Goal: Task Accomplishment & Management: Complete application form

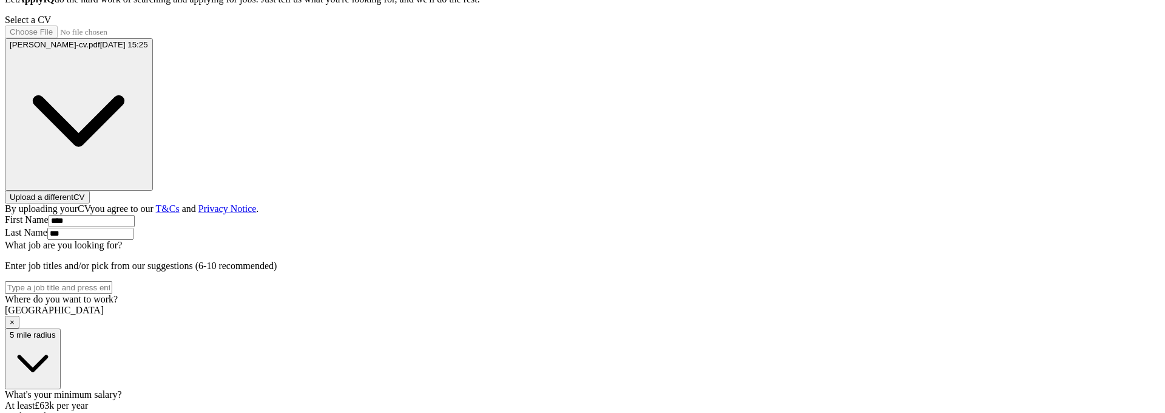
scroll to position [359, 0]
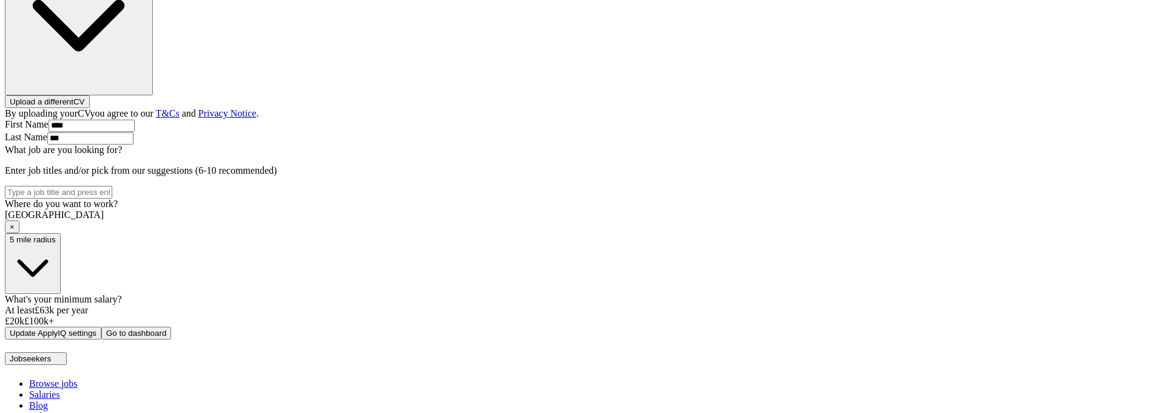
click at [314, 245] on div "ApplyIQ Let ApplyIQ do the hard work of searching and applying for jobs. Just t…" at bounding box center [583, 63] width 1156 height 551
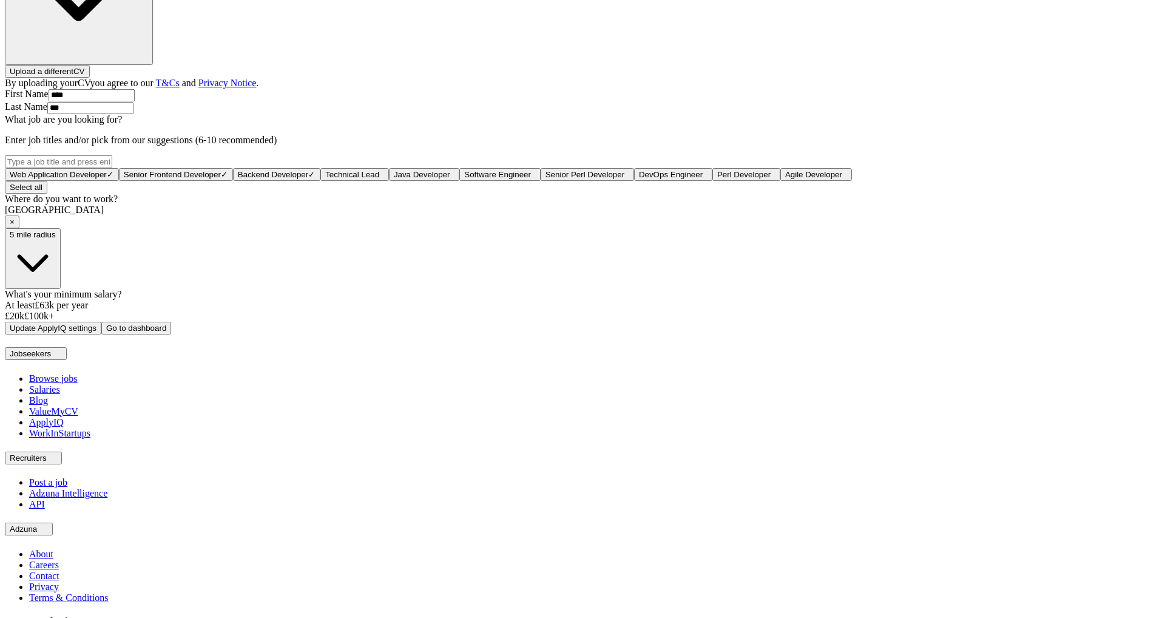
scroll to position [563, 0]
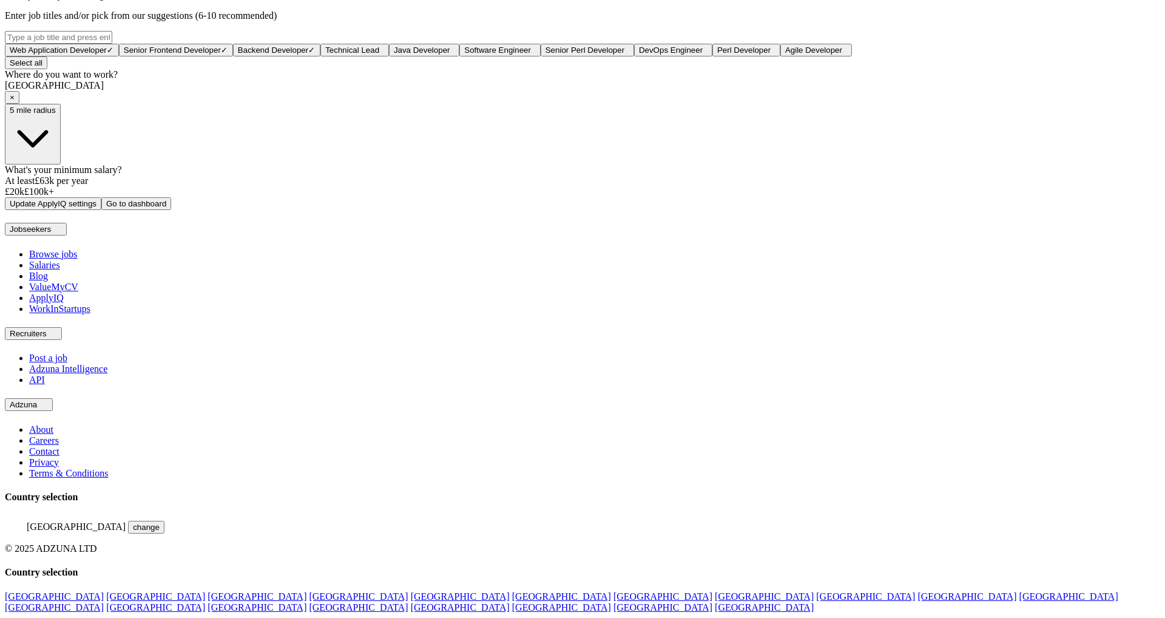
click at [521, 104] on div "London ×" at bounding box center [583, 92] width 1156 height 24
click at [531, 104] on div "London ×" at bounding box center [583, 92] width 1156 height 24
click at [533, 104] on div "London ×" at bounding box center [583, 92] width 1156 height 24
click at [518, 104] on div "London ×" at bounding box center [583, 92] width 1156 height 24
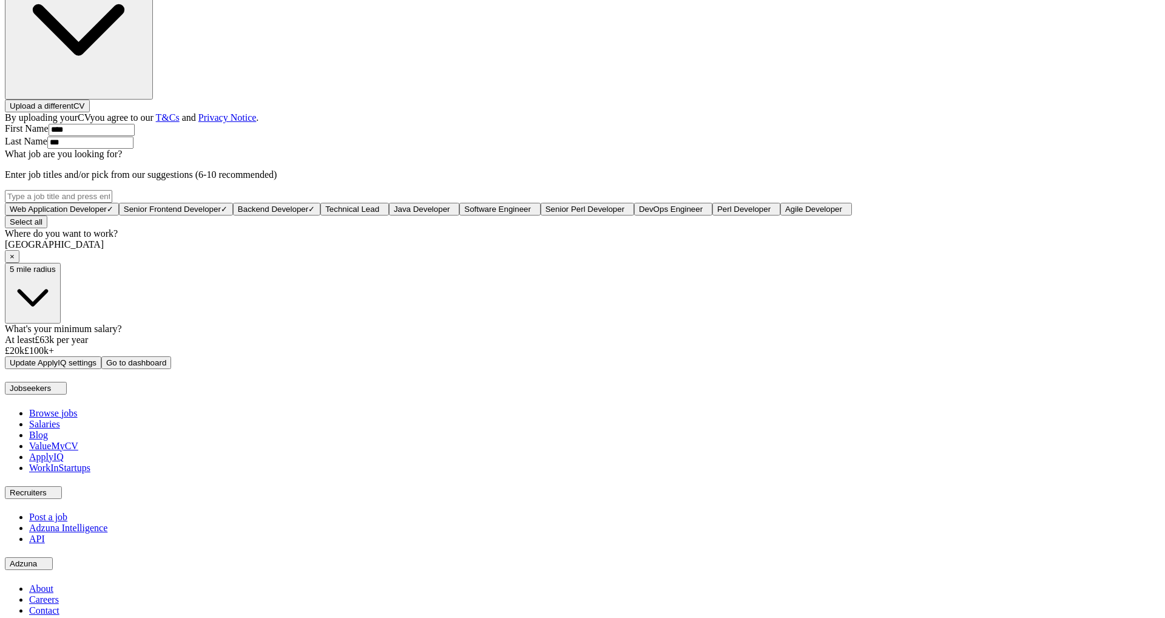
scroll to position [353, 0]
click at [379, 206] on span "Technical Lead" at bounding box center [352, 210] width 54 height 9
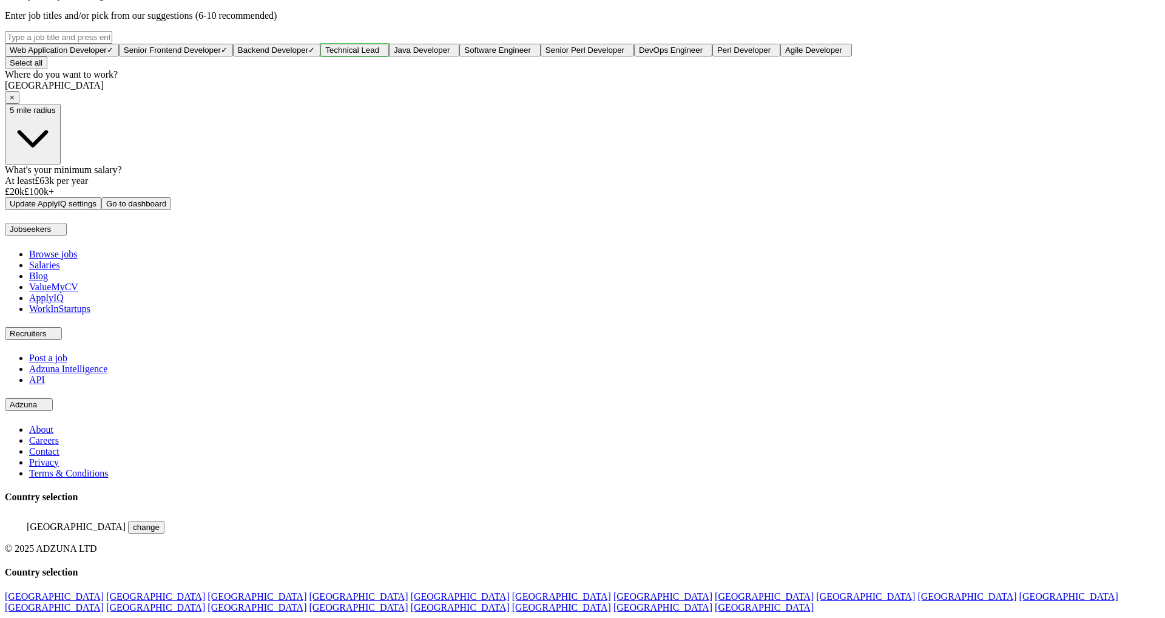
scroll to position [0, 0]
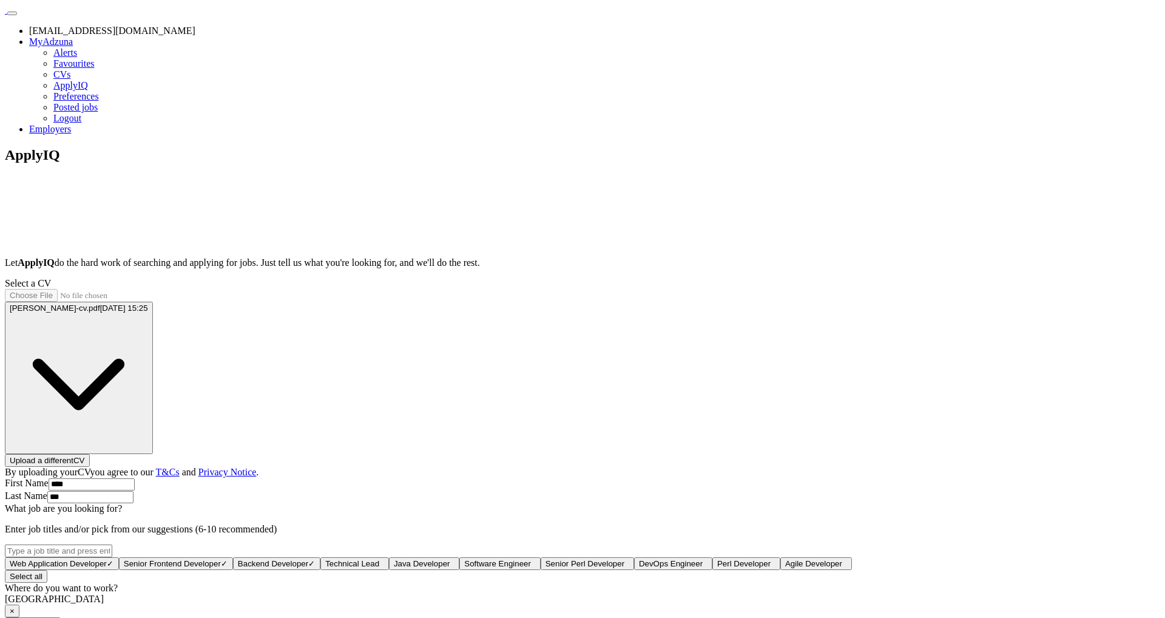
click at [99, 101] on link "Preferences" at bounding box center [76, 96] width 46 height 10
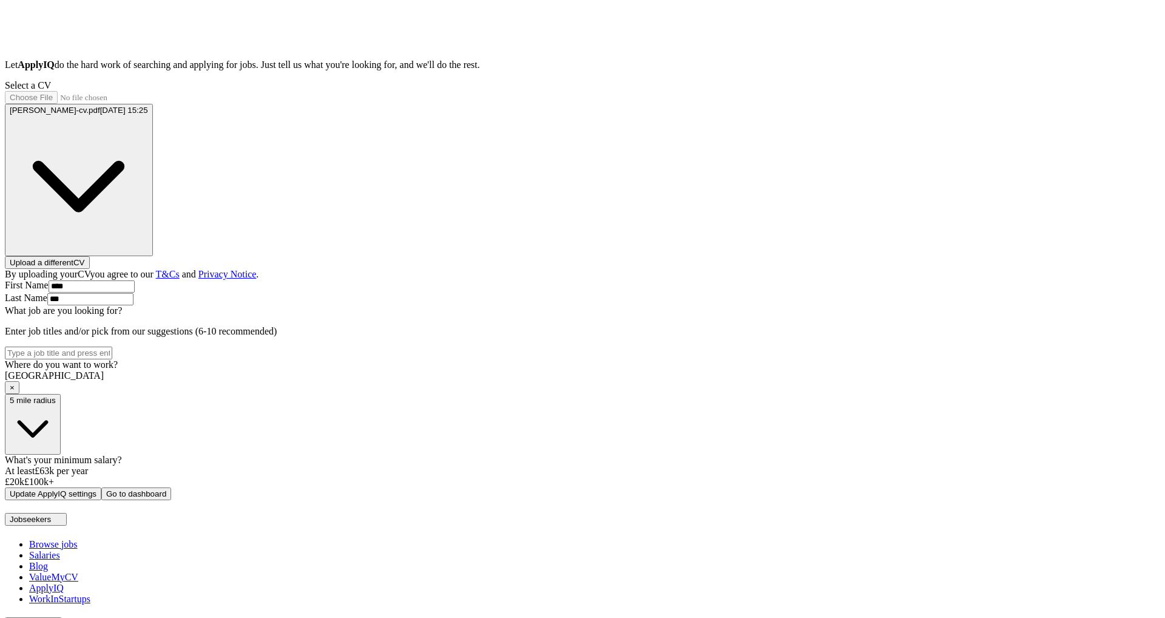
scroll to position [416, 0]
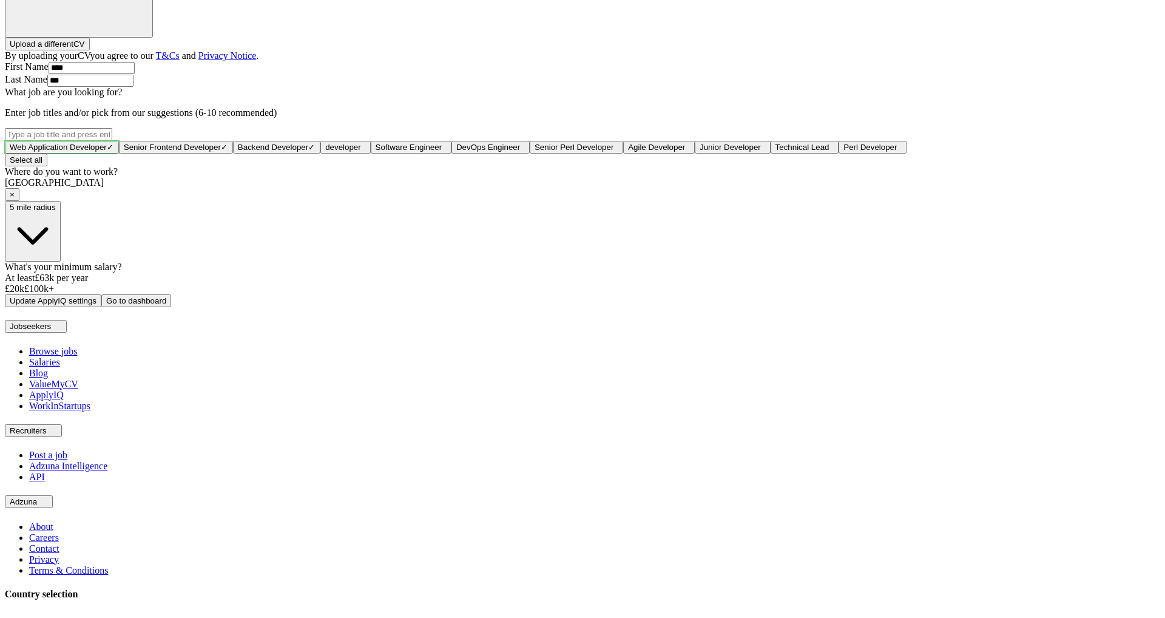
click at [0, 0] on span "×" at bounding box center [0, 0] width 0 height 0
click at [112, 128] on input "What job are you looking for?" at bounding box center [58, 134] width 107 height 13
click at [107, 143] on span "Web Application Developer" at bounding box center [58, 147] width 97 height 9
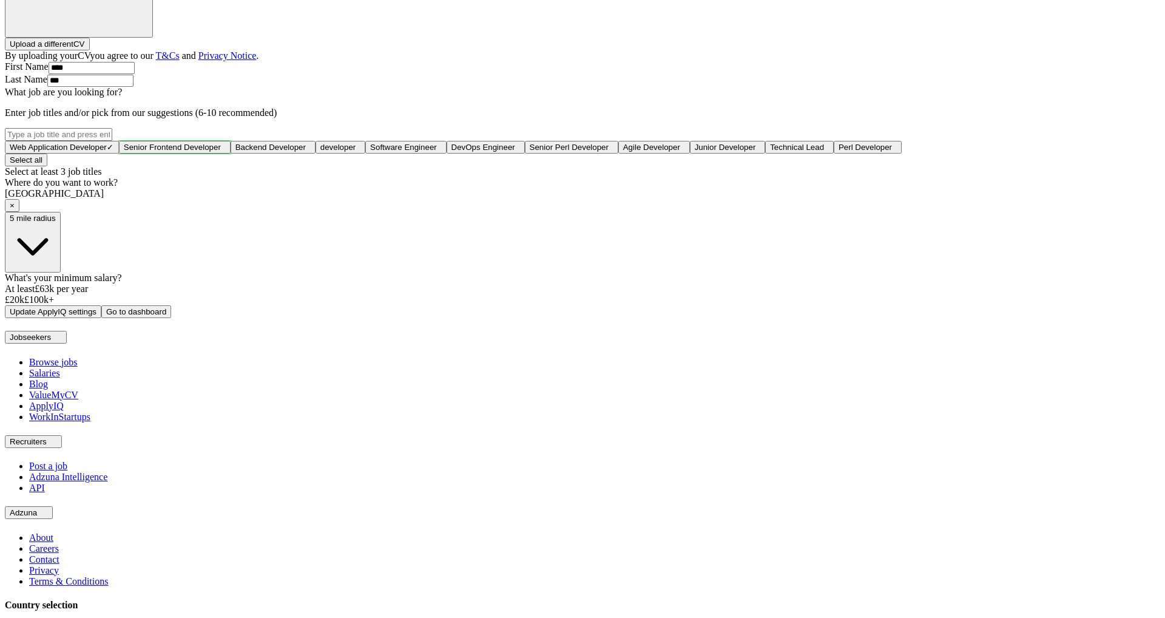
click at [221, 143] on span "Senior Frontend Developer" at bounding box center [172, 147] width 97 height 9
click at [327, 130] on div "ApplyIQ Let ApplyIQ do the hard work of searching and applying for jobs. Just t…" at bounding box center [583, 25] width 1156 height 588
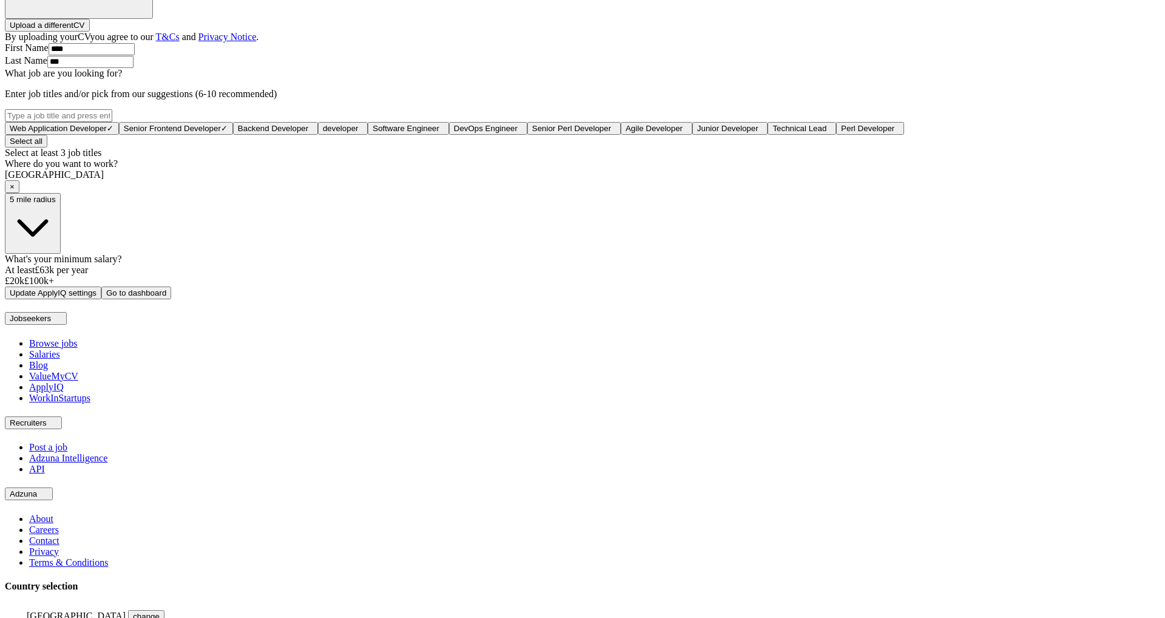
scroll to position [432, 0]
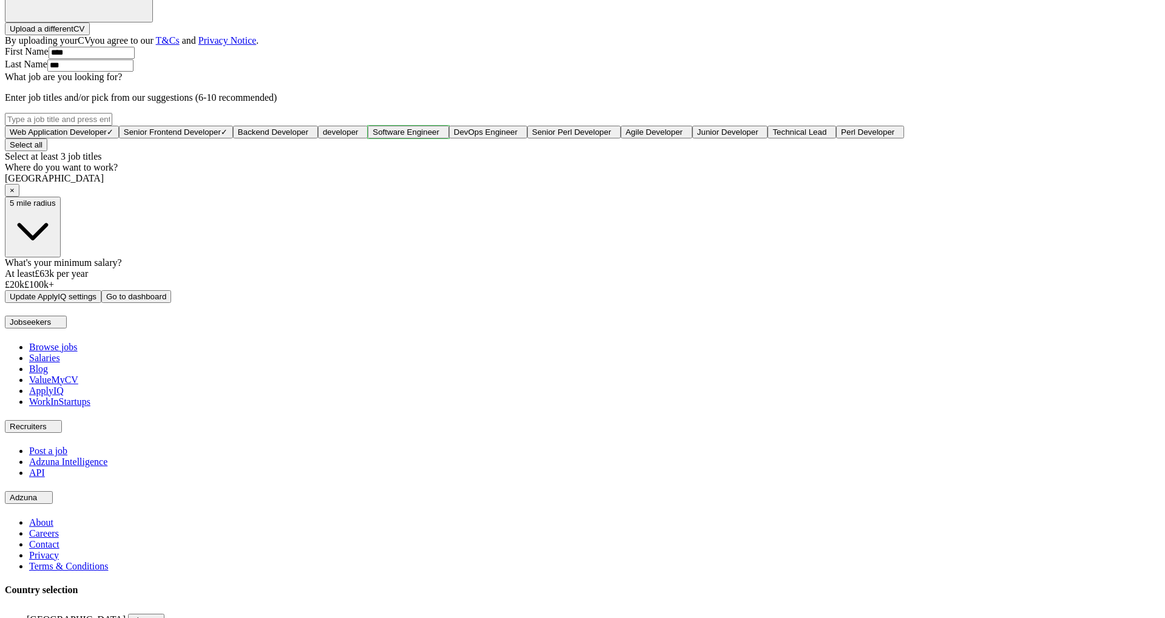
click at [439, 127] on span "Software Engineer" at bounding box center [406, 131] width 67 height 9
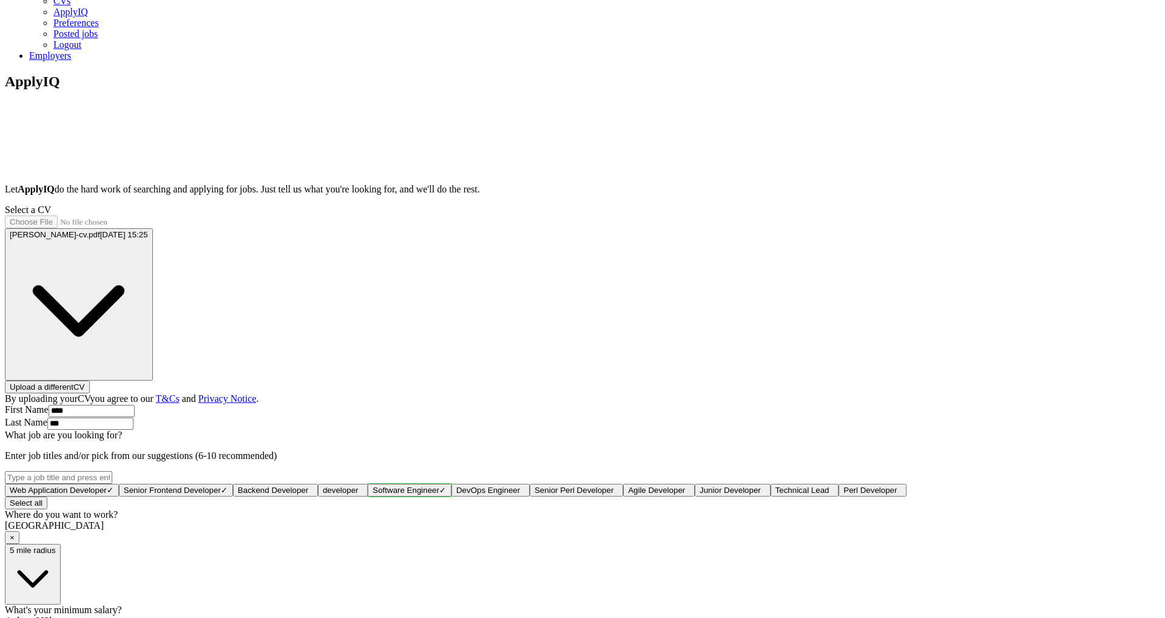
scroll to position [0, 0]
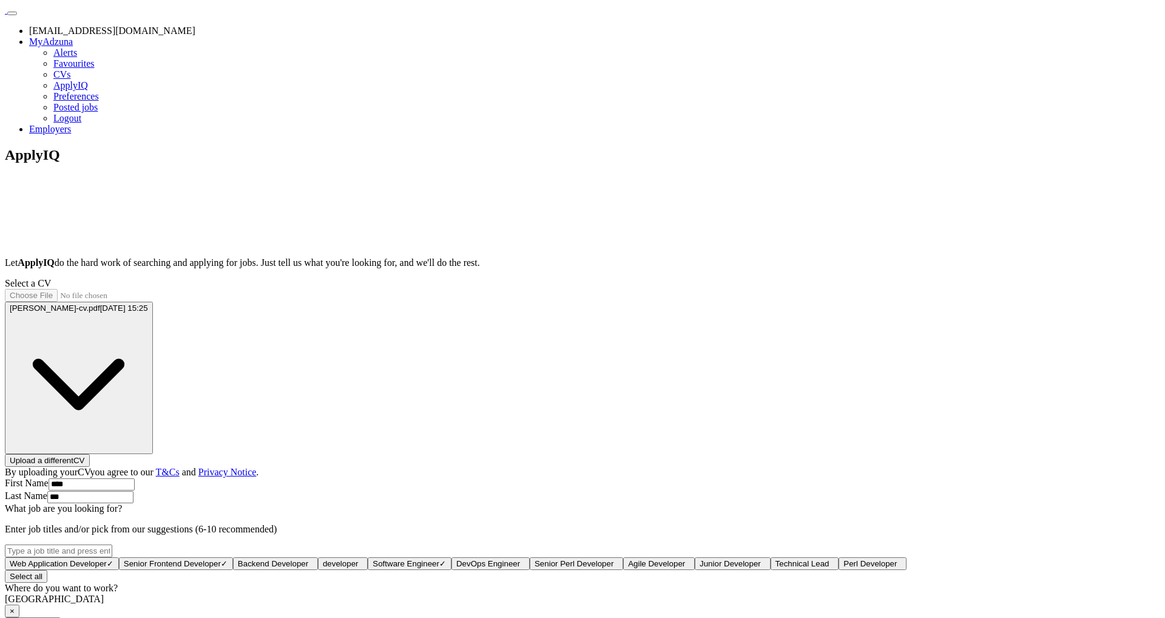
click at [153, 302] on button "[PERSON_NAME]-cv.pdf [DATE] 15:25" at bounding box center [79, 378] width 148 height 153
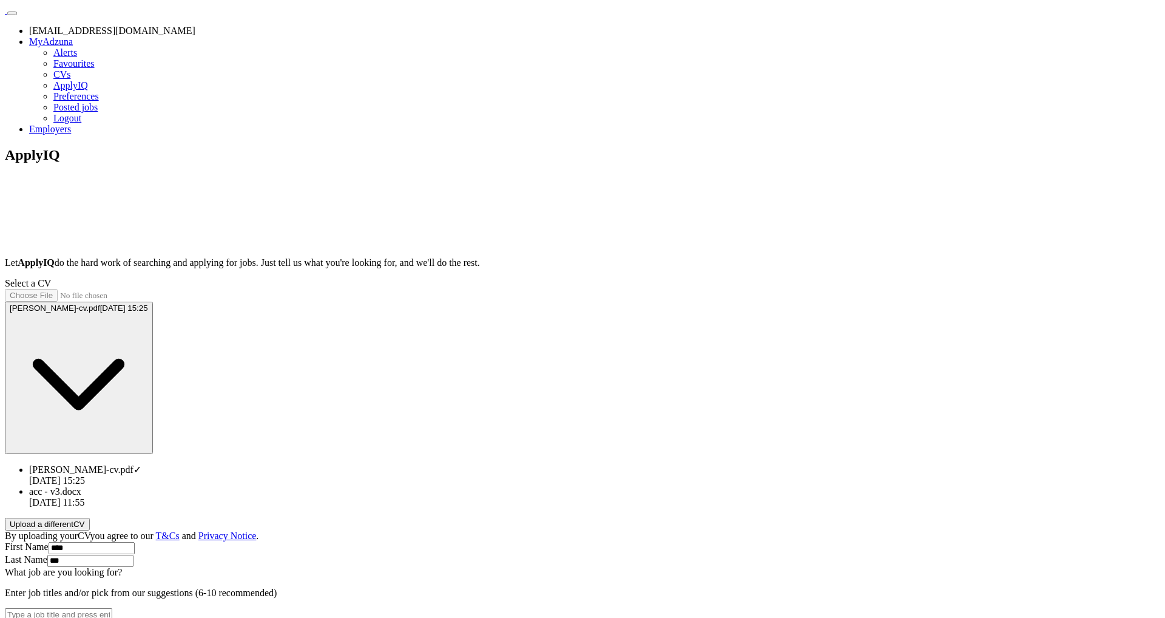
click at [496, 497] on div "[DATE] 11:55" at bounding box center [594, 502] width 1131 height 11
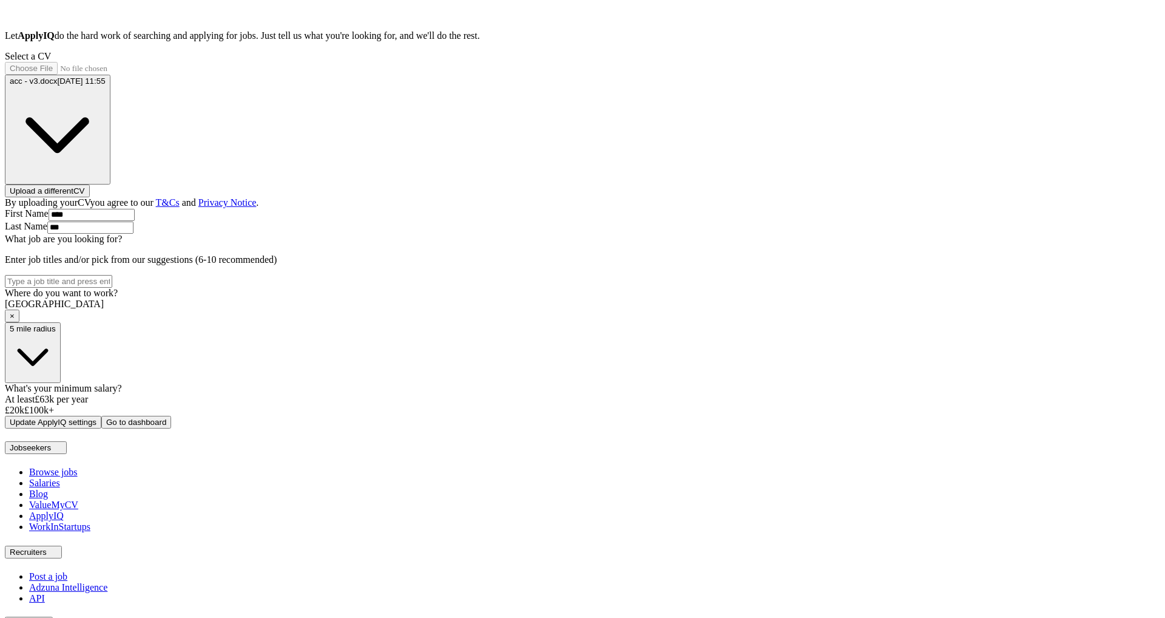
scroll to position [265, 0]
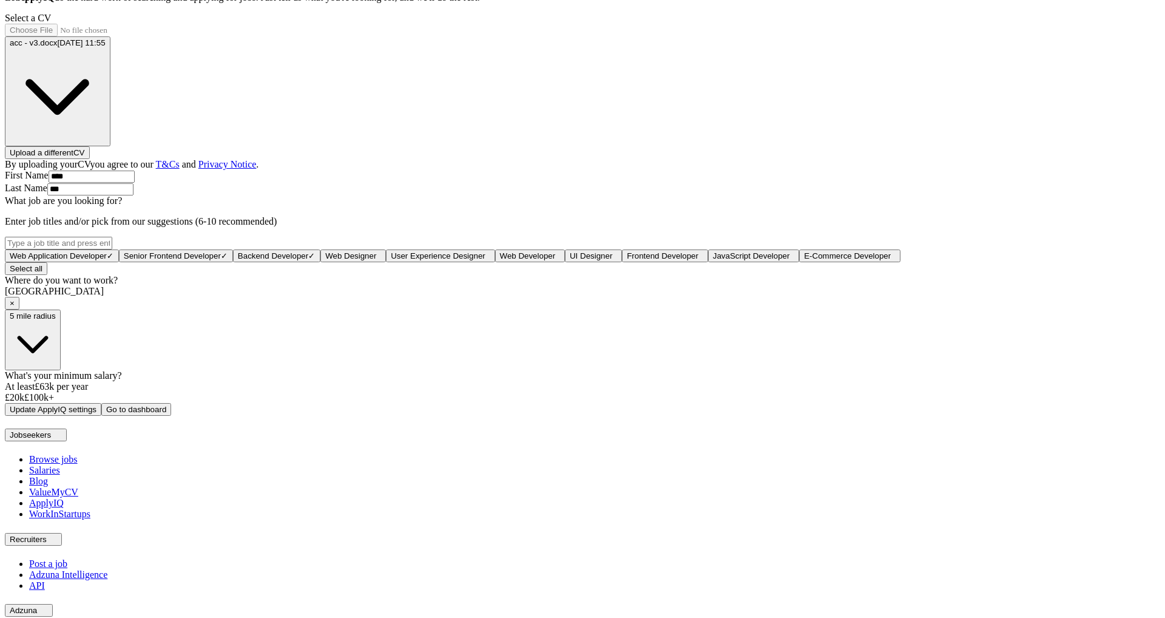
click at [371, 306] on div "ApplyIQ Let ApplyIQ do the hard work of searching and applying for jobs. Just t…" at bounding box center [583, 149] width 1156 height 534
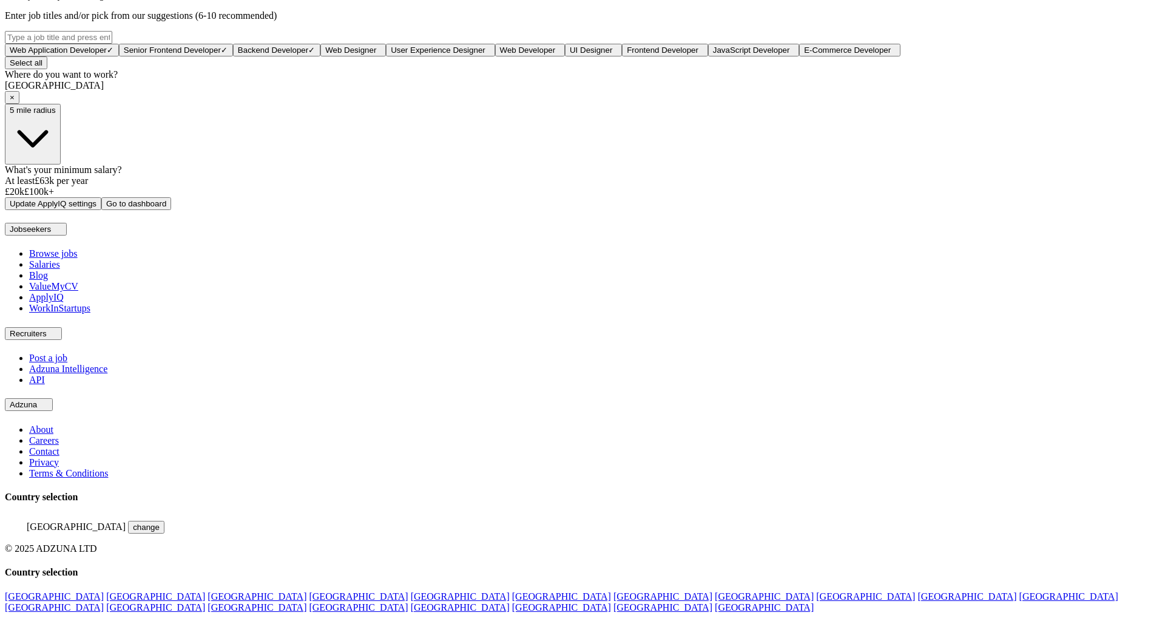
scroll to position [563, 0]
